Goal: Information Seeking & Learning: Learn about a topic

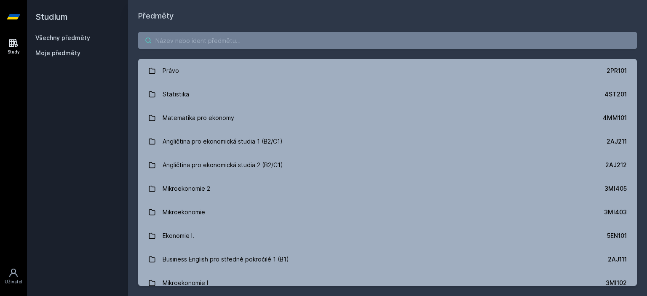
click at [258, 43] on input "search" at bounding box center [387, 40] width 498 height 17
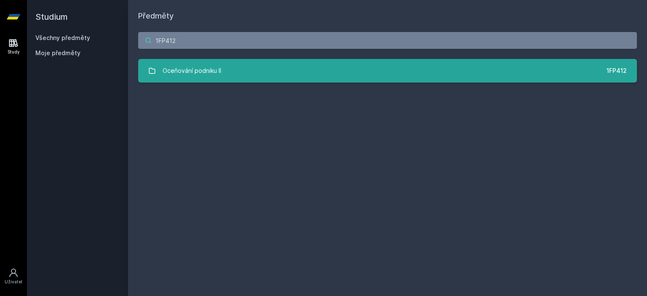
type input "1FP412"
click at [251, 74] on link "Oceňování podniku II 1FP412" at bounding box center [387, 71] width 498 height 24
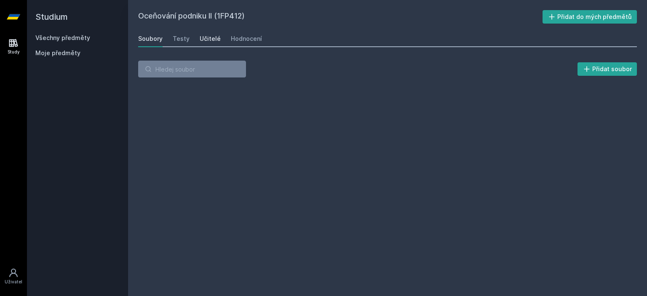
click at [200, 40] on div "Učitelé" at bounding box center [210, 39] width 21 height 8
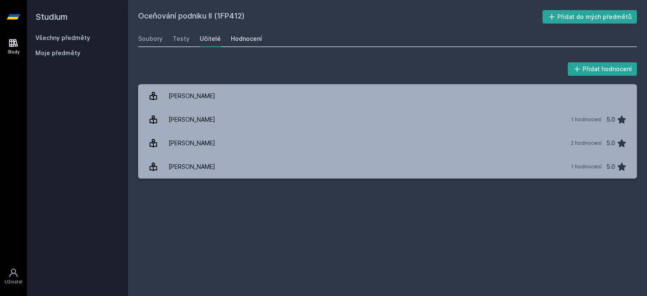
click at [248, 43] on div "Hodnocení" at bounding box center [246, 39] width 31 height 8
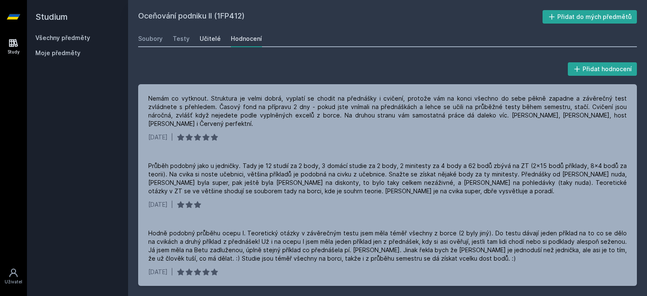
click at [202, 39] on div "Učitelé" at bounding box center [210, 39] width 21 height 8
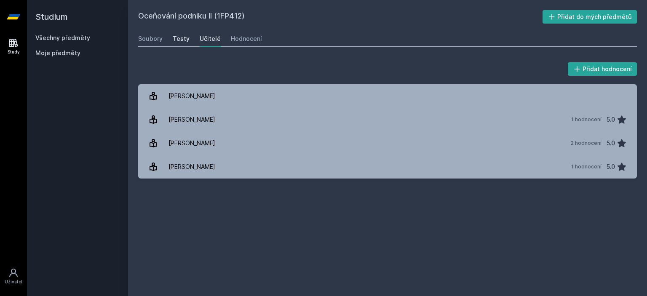
click at [175, 40] on div "Testy" at bounding box center [181, 39] width 17 height 8
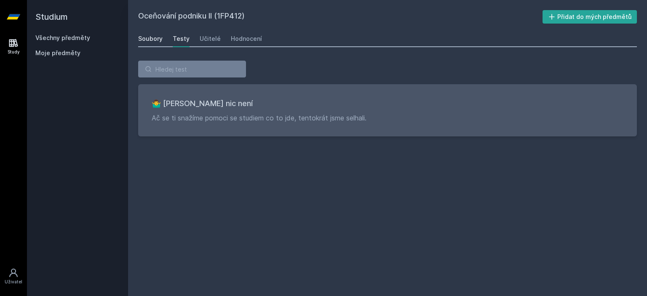
click at [152, 42] on div "Soubory" at bounding box center [150, 39] width 24 height 8
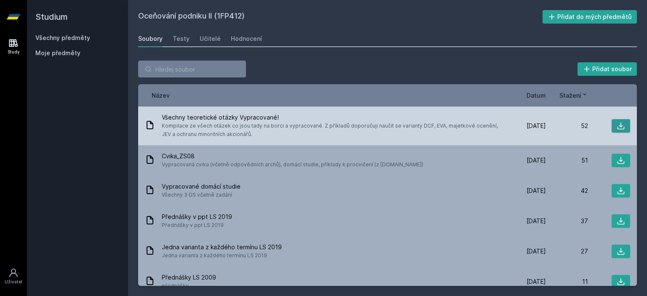
click at [467, 127] on icon at bounding box center [620, 125] width 7 height 7
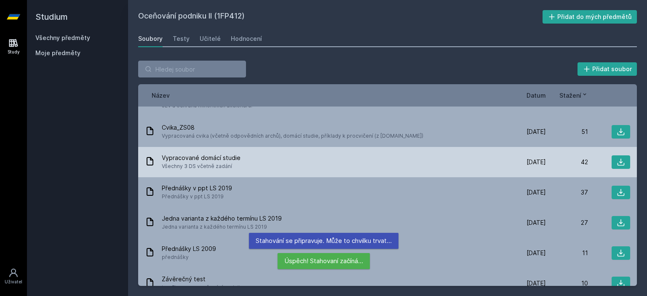
scroll to position [42, 0]
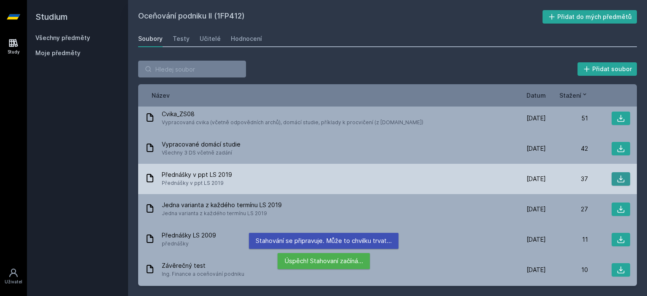
click at [467, 178] on icon at bounding box center [620, 179] width 8 height 8
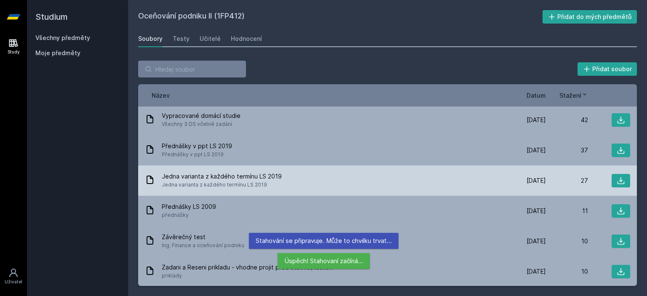
scroll to position [84, 0]
